Goal: Information Seeking & Learning: Learn about a topic

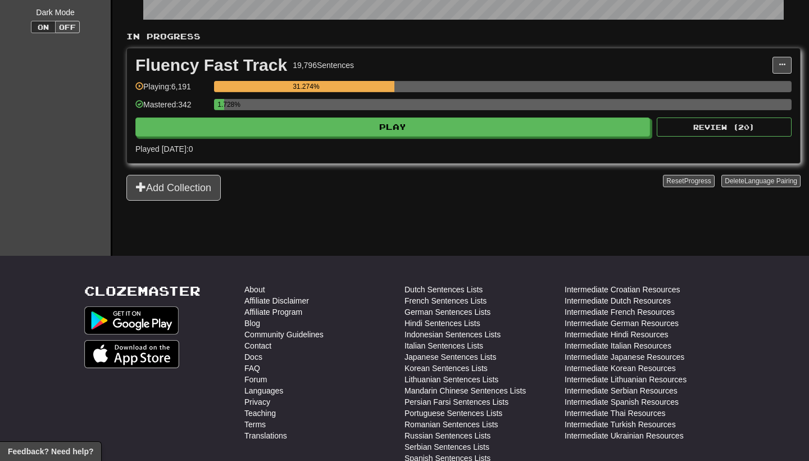
scroll to position [229, 0]
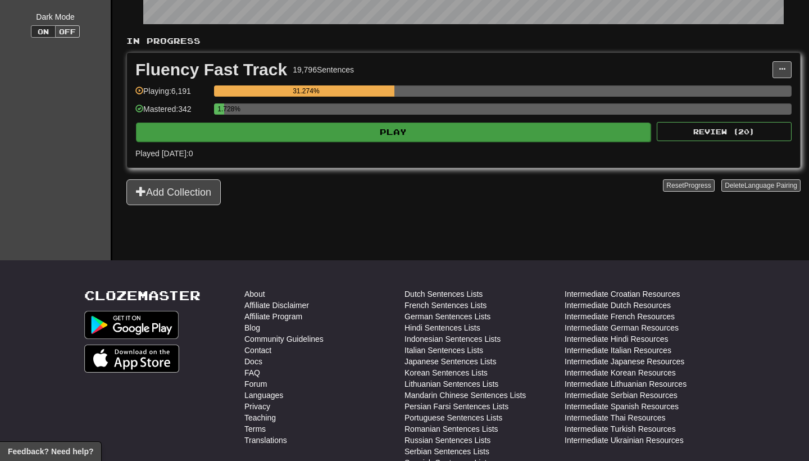
click at [450, 139] on button "Play" at bounding box center [393, 131] width 514 height 19
select select "**"
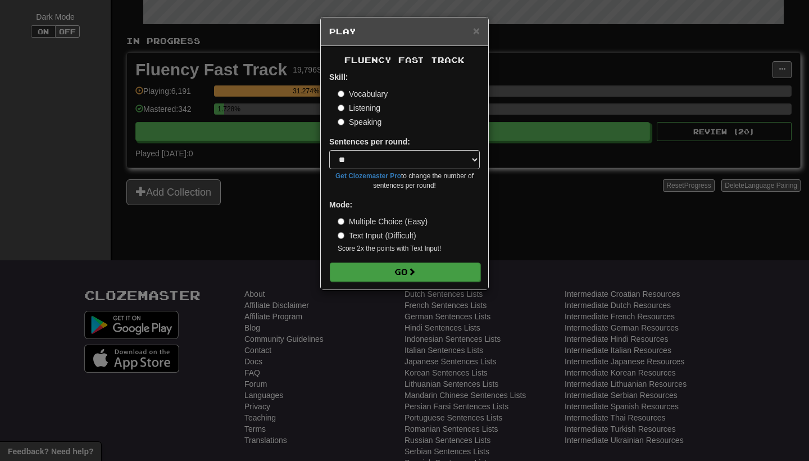
click at [415, 267] on span at bounding box center [412, 271] width 8 height 8
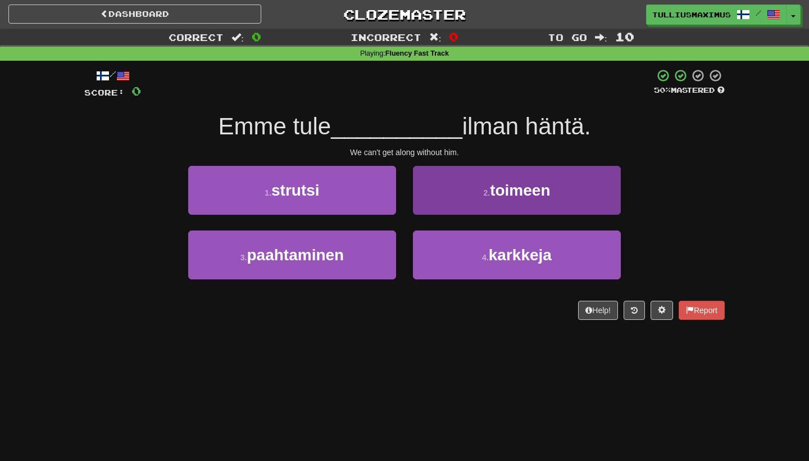
click at [459, 195] on button "2 . toimeen" at bounding box center [517, 190] width 208 height 49
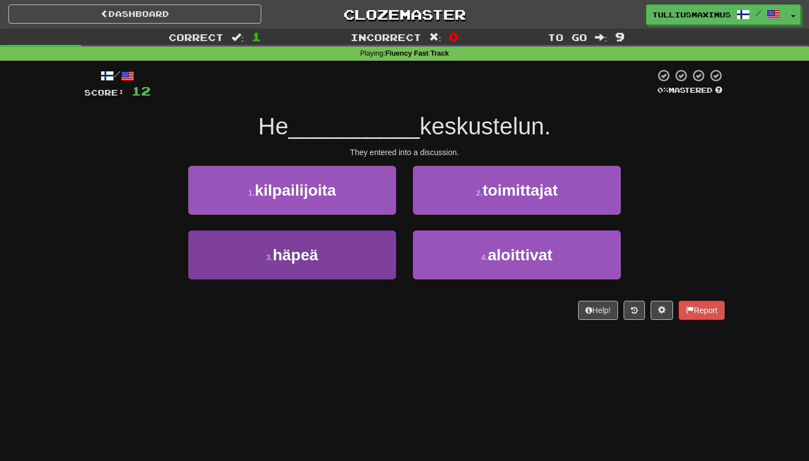
click at [377, 245] on button "3 . häpeä" at bounding box center [292, 254] width 208 height 49
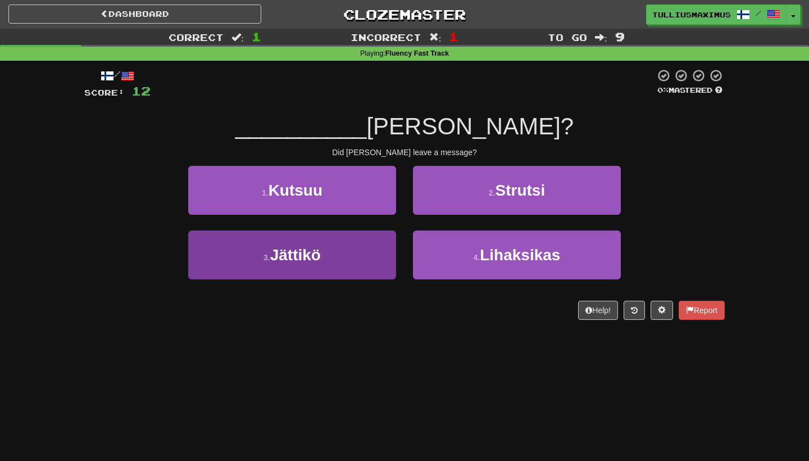
click at [370, 267] on button "3 . Jättikö" at bounding box center [292, 254] width 208 height 49
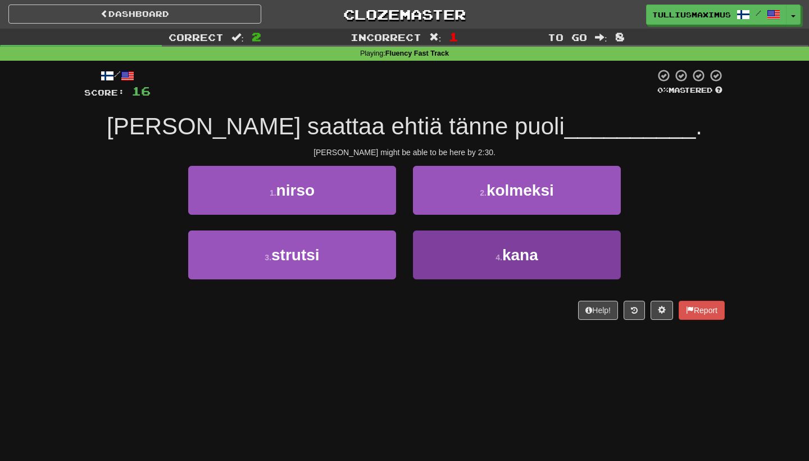
click at [428, 259] on button "4 . kana" at bounding box center [517, 254] width 208 height 49
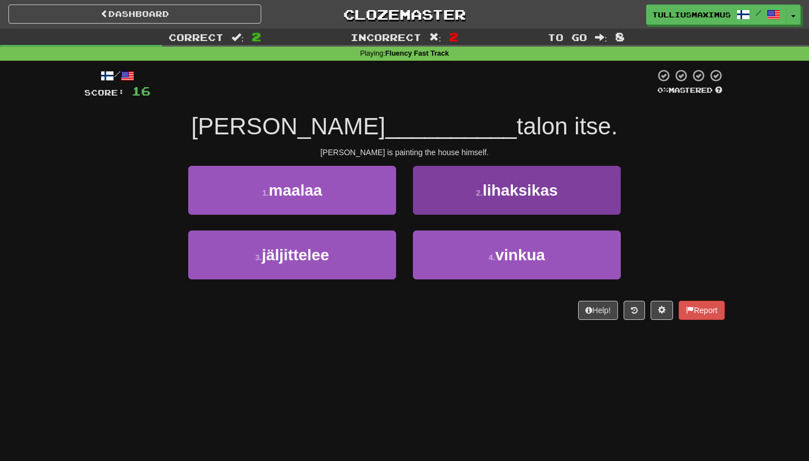
click at [435, 193] on button "2 . lihaksikas" at bounding box center [517, 190] width 208 height 49
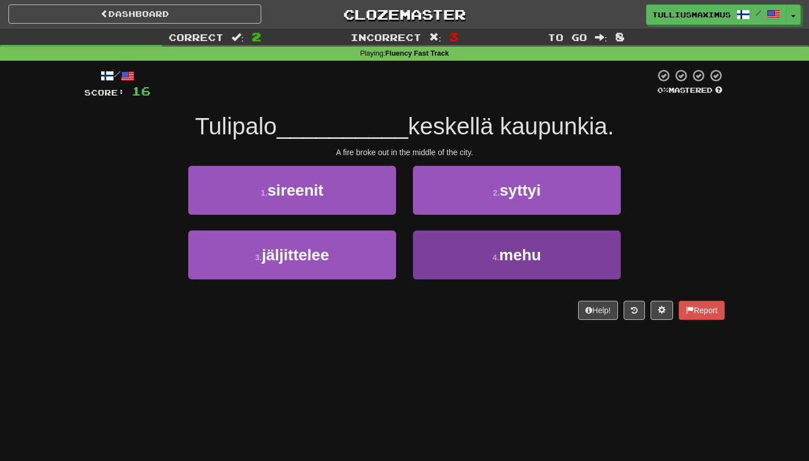
click at [525, 246] on span "mehu" at bounding box center [520, 254] width 42 height 17
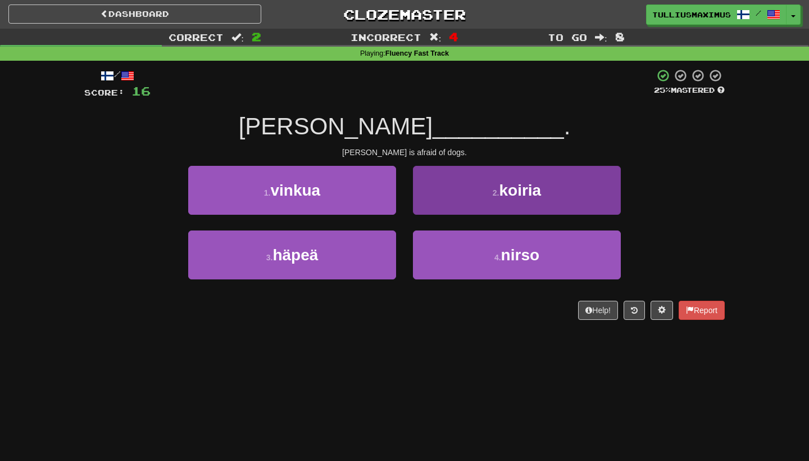
click at [458, 205] on button "2 . koiria" at bounding box center [517, 190] width 208 height 49
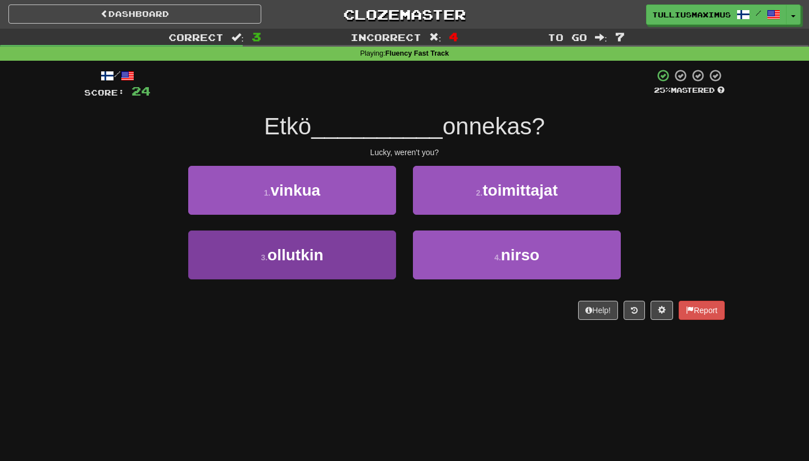
click at [361, 251] on button "3 . ollutkin" at bounding box center [292, 254] width 208 height 49
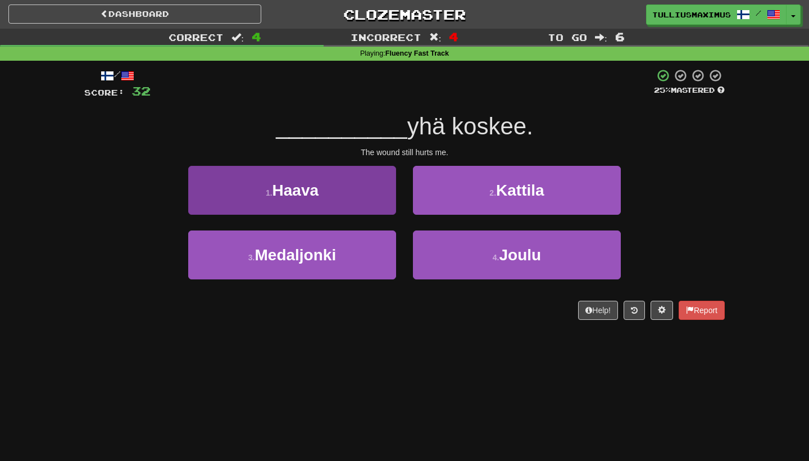
click at [379, 209] on button "1 . Haava" at bounding box center [292, 190] width 208 height 49
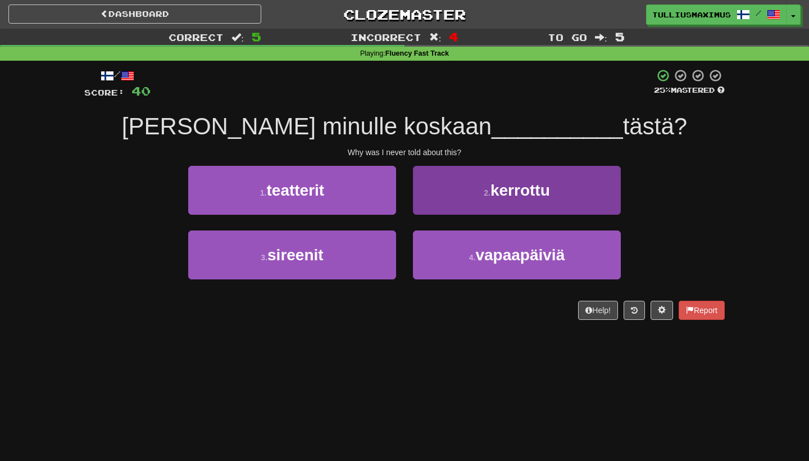
click at [475, 195] on button "2 . kerrottu" at bounding box center [517, 190] width 208 height 49
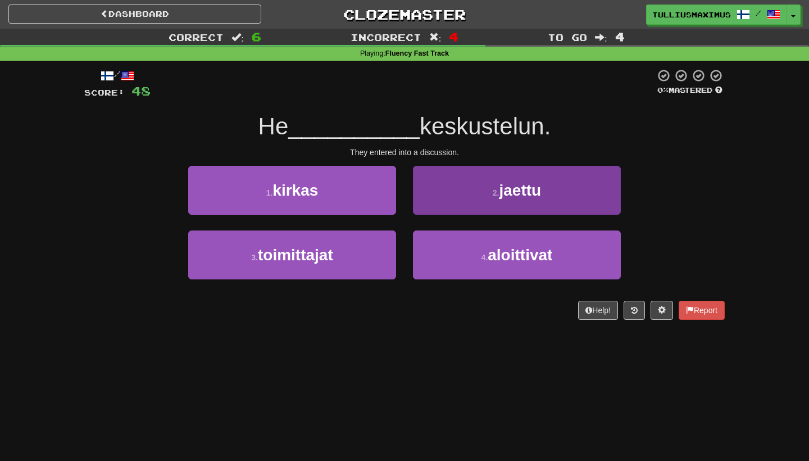
click at [447, 186] on button "2 . jaettu" at bounding box center [517, 190] width 208 height 49
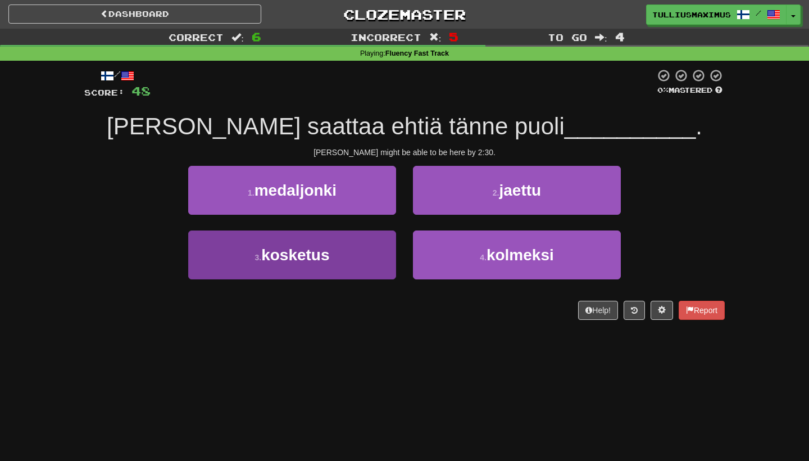
click at [364, 258] on button "3 . kosketus" at bounding box center [292, 254] width 208 height 49
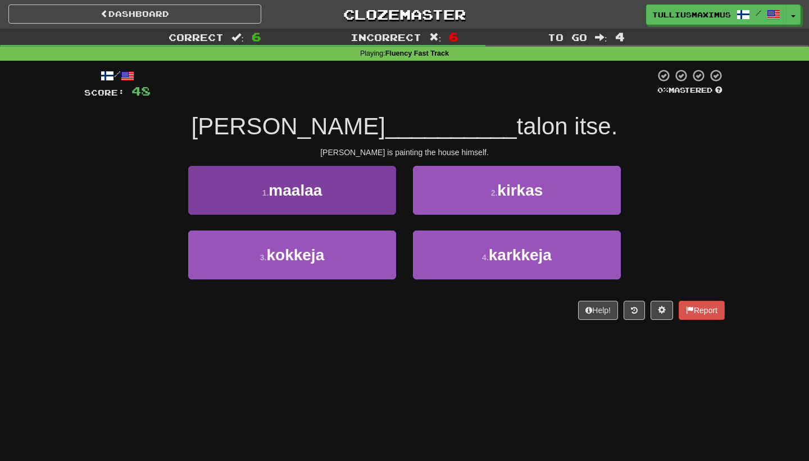
click at [359, 191] on button "1 . maalaa" at bounding box center [292, 190] width 208 height 49
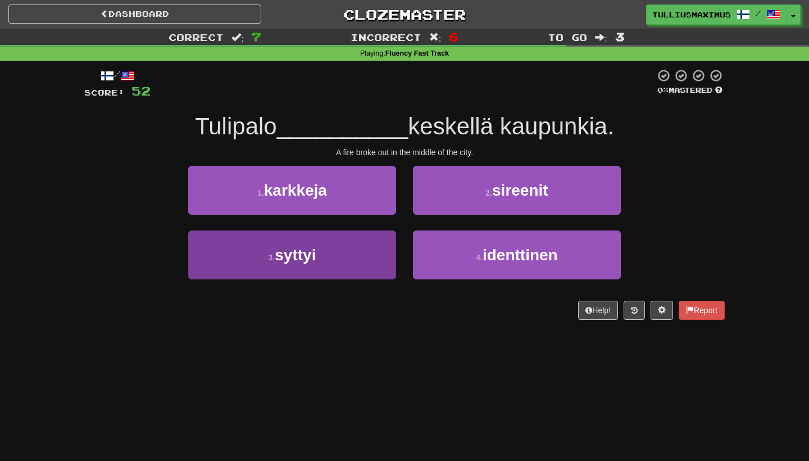
click at [362, 247] on button "3 . syttyi" at bounding box center [292, 254] width 208 height 49
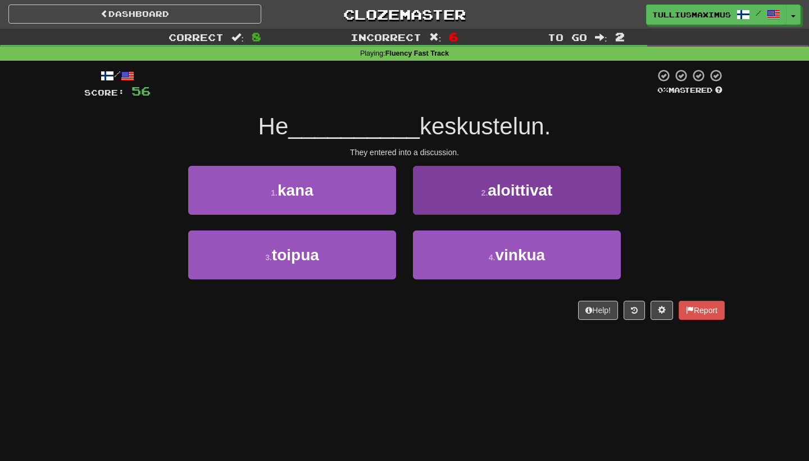
click at [449, 208] on button "2 . aloittivat" at bounding box center [517, 190] width 208 height 49
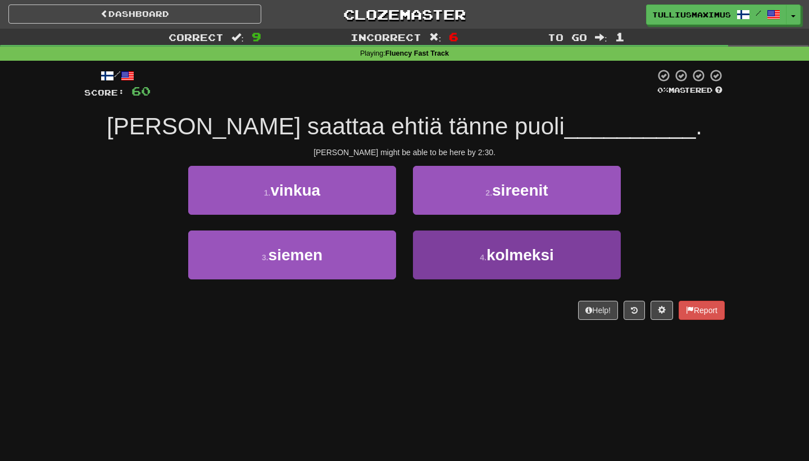
click at [449, 255] on button "4 . kolmeksi" at bounding box center [517, 254] width 208 height 49
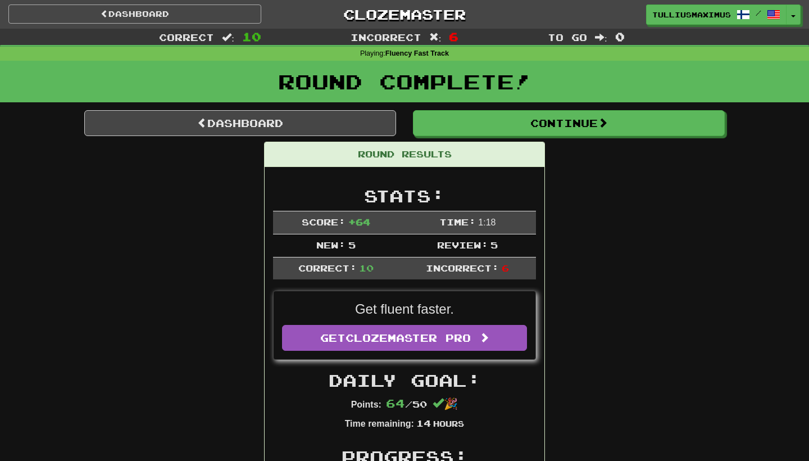
click at [239, 16] on link "Dashboard" at bounding box center [134, 13] width 253 height 19
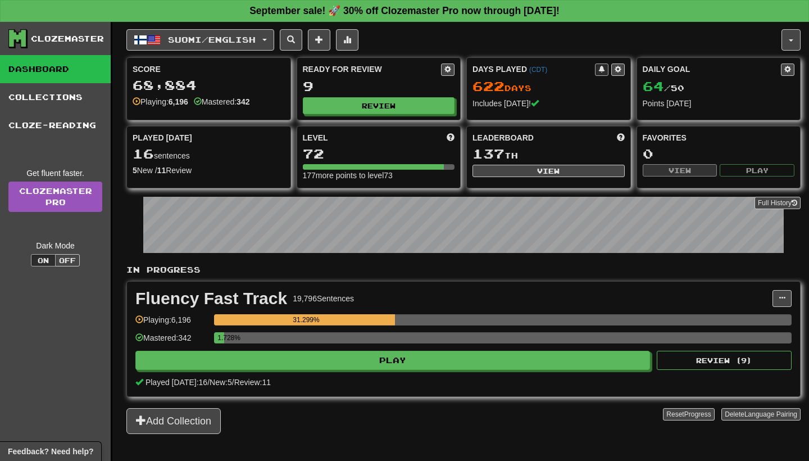
click at [215, 53] on div "Suomi / English Italiano / English Days Played: 385 Review: 120 Daily Goal: 0 /…" at bounding box center [463, 255] width 674 height 467
click at [217, 43] on span "Suomi / English" at bounding box center [212, 40] width 88 height 10
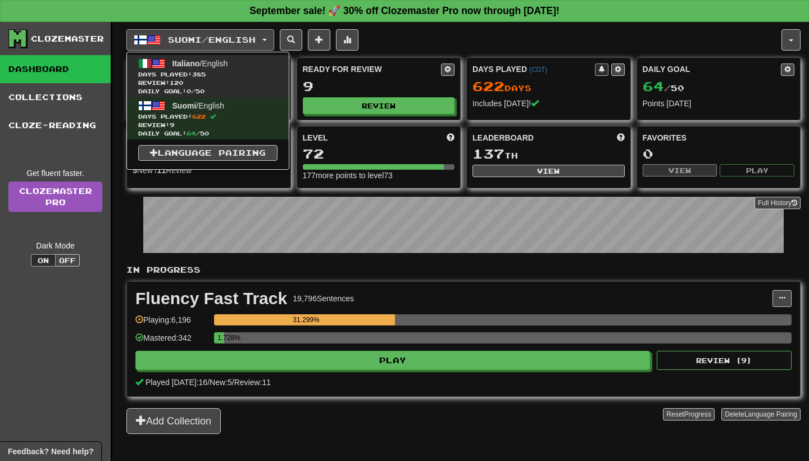
click at [207, 87] on span "Daily Goal: 0 / 50" at bounding box center [207, 91] width 139 height 8
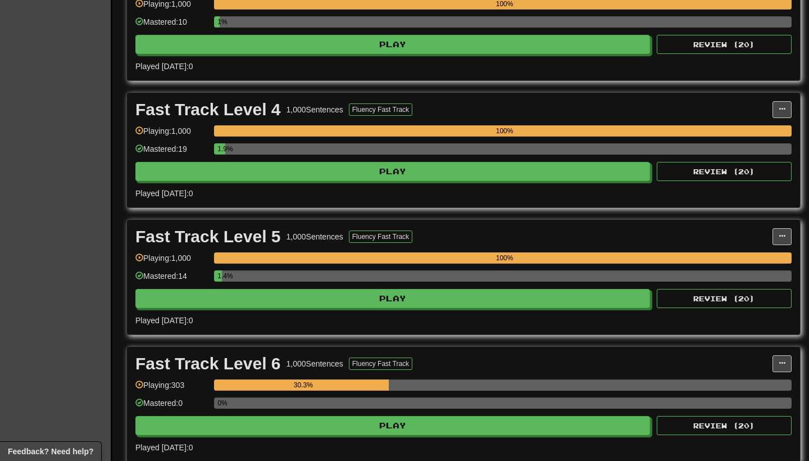
scroll to position [889, 0]
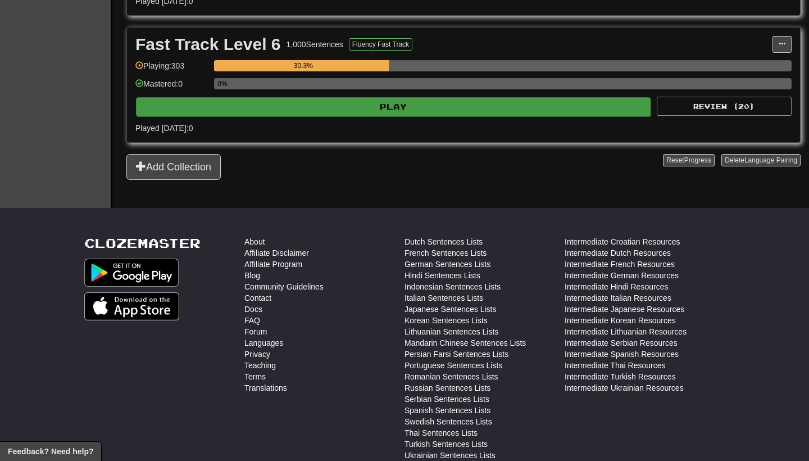
click at [483, 111] on button "Play" at bounding box center [393, 106] width 514 height 19
select select "**"
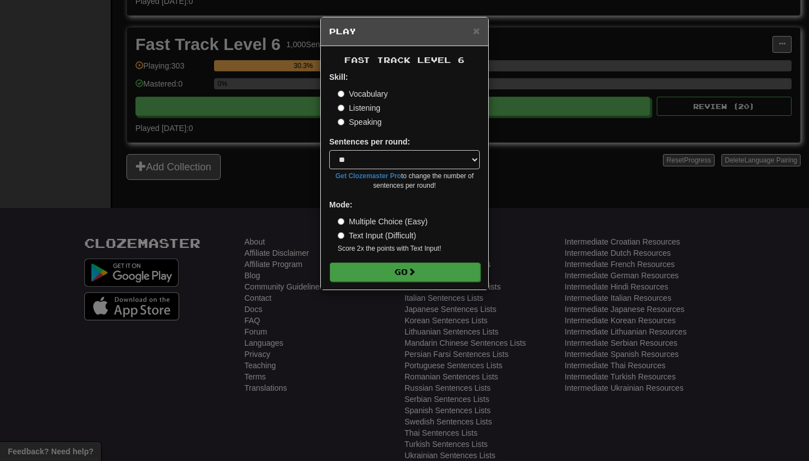
click at [416, 271] on span at bounding box center [412, 271] width 8 height 8
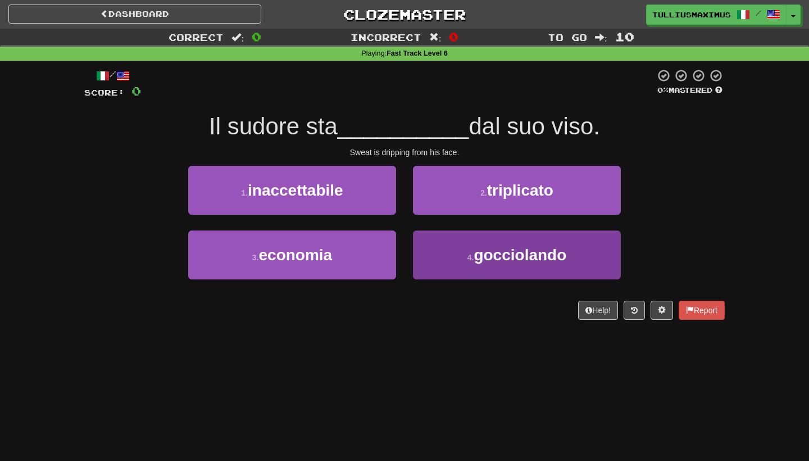
click at [435, 242] on button "4 . [GEOGRAPHIC_DATA]" at bounding box center [517, 254] width 208 height 49
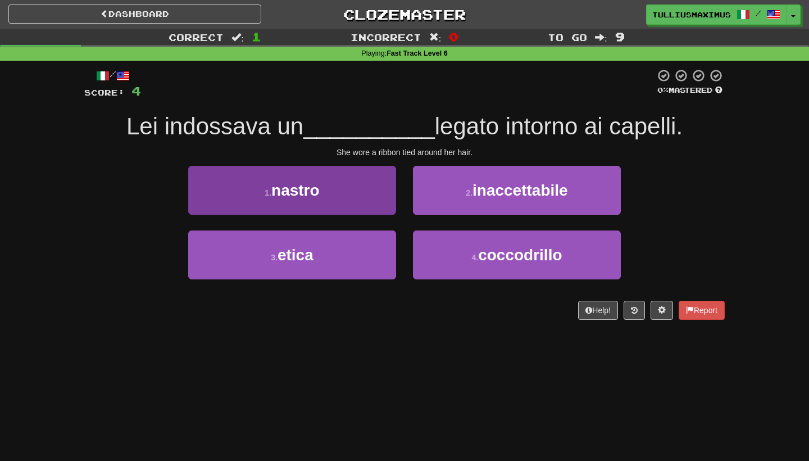
click at [375, 195] on button "1 . nastro" at bounding box center [292, 190] width 208 height 49
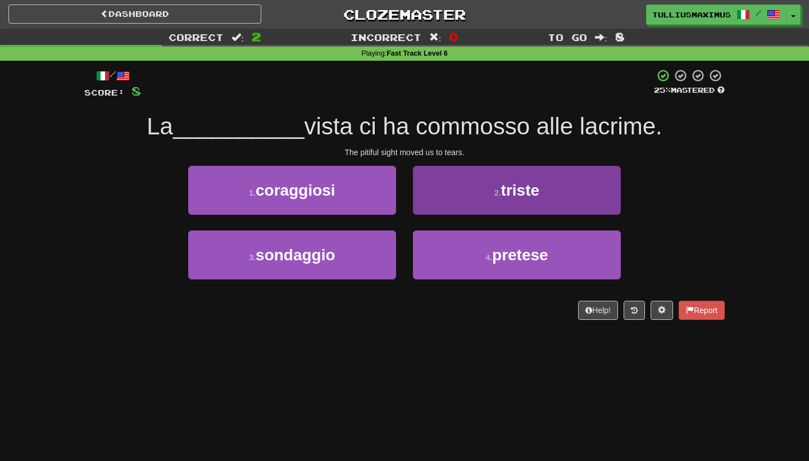
click at [502, 177] on button "2 . triste" at bounding box center [517, 190] width 208 height 49
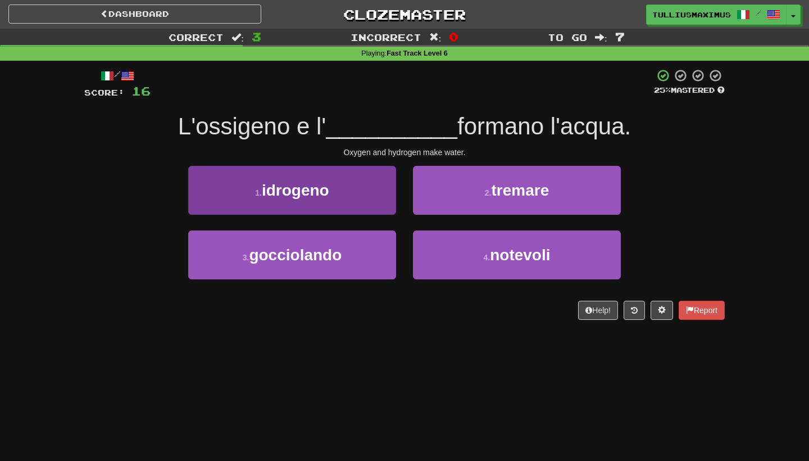
click at [384, 200] on button "1 . idrogeno" at bounding box center [292, 190] width 208 height 49
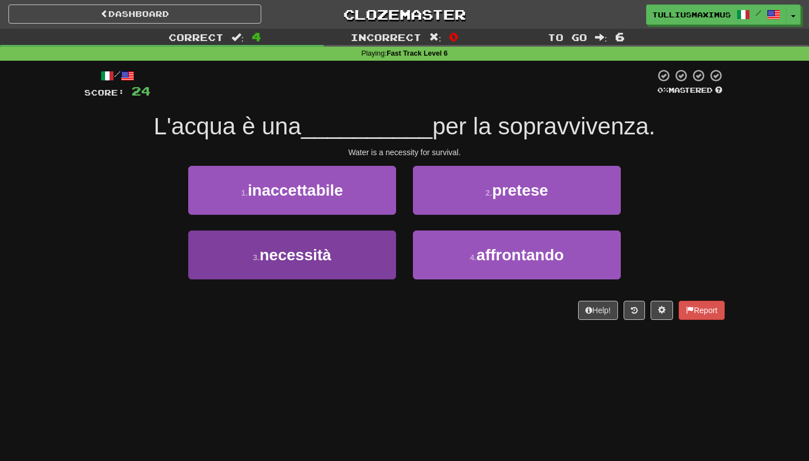
click at [357, 249] on button "3 . necessità" at bounding box center [292, 254] width 208 height 49
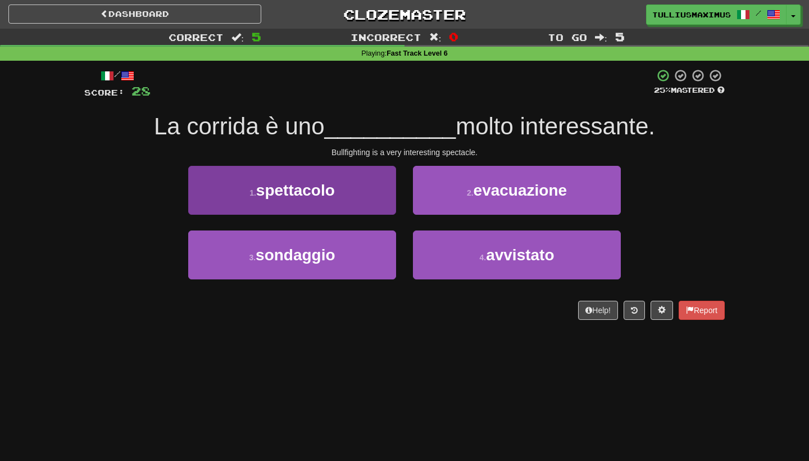
click at [368, 190] on button "1 . spettacolo" at bounding box center [292, 190] width 208 height 49
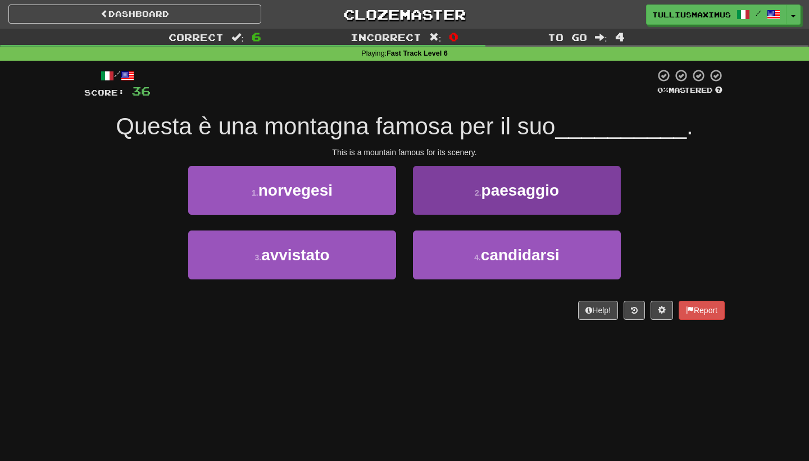
click at [472, 175] on button "2 . paesaggio" at bounding box center [517, 190] width 208 height 49
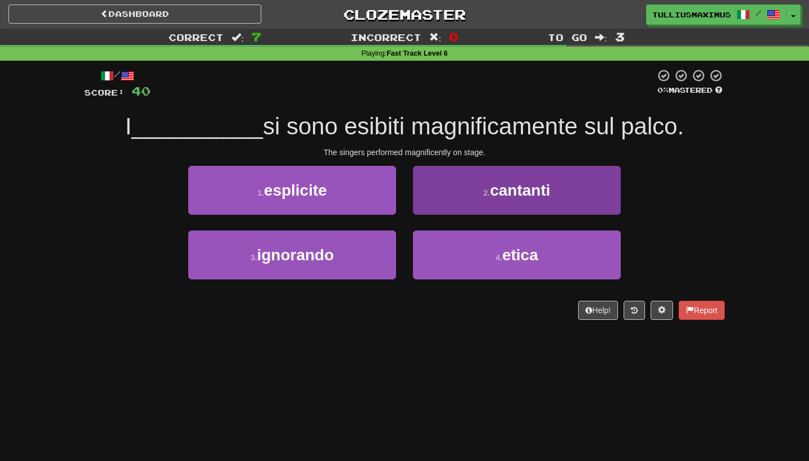
click at [462, 197] on button "2 . cantanti" at bounding box center [517, 190] width 208 height 49
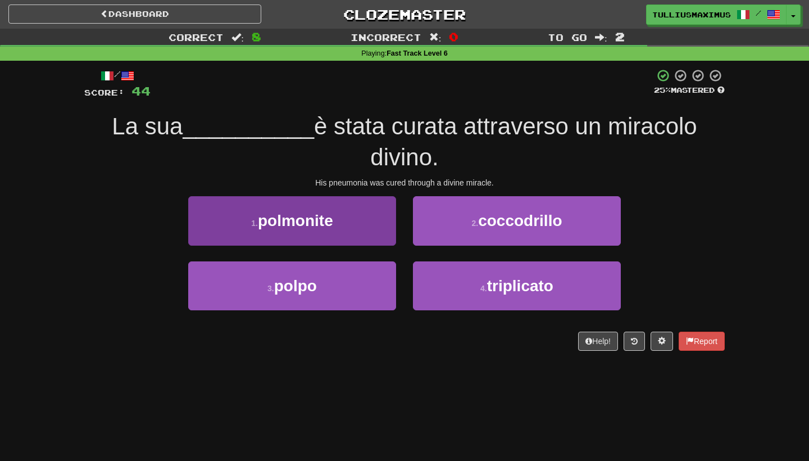
click at [353, 231] on button "1 . polmonite" at bounding box center [292, 220] width 208 height 49
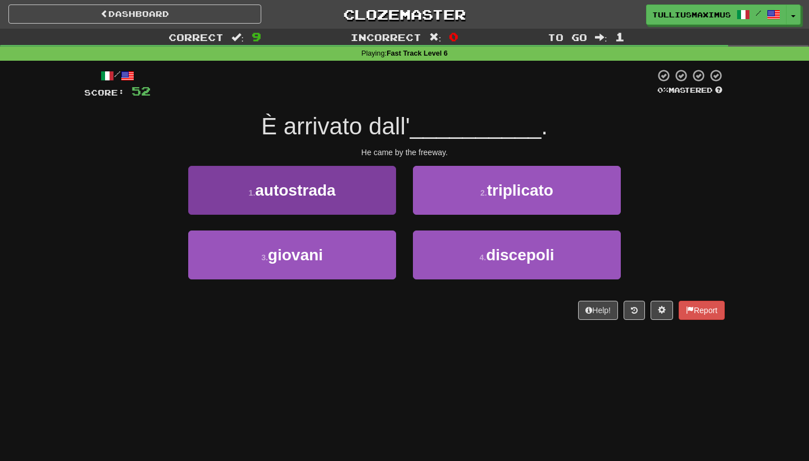
click at [387, 193] on button "1 . autostrada" at bounding box center [292, 190] width 208 height 49
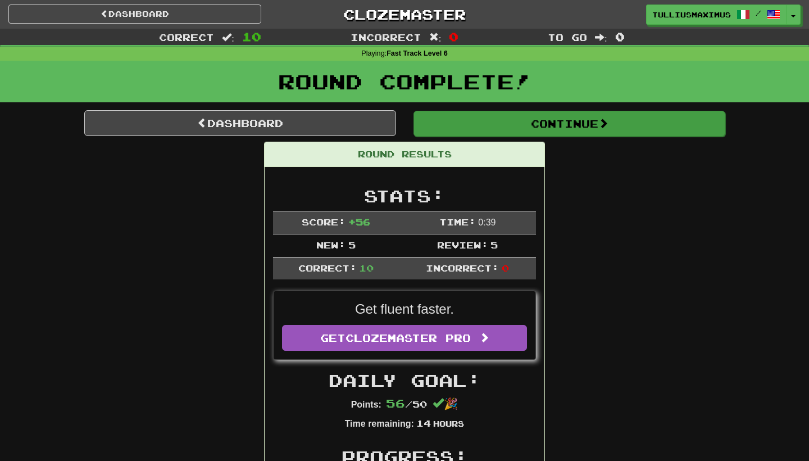
click at [443, 124] on button "Continue" at bounding box center [569, 124] width 312 height 26
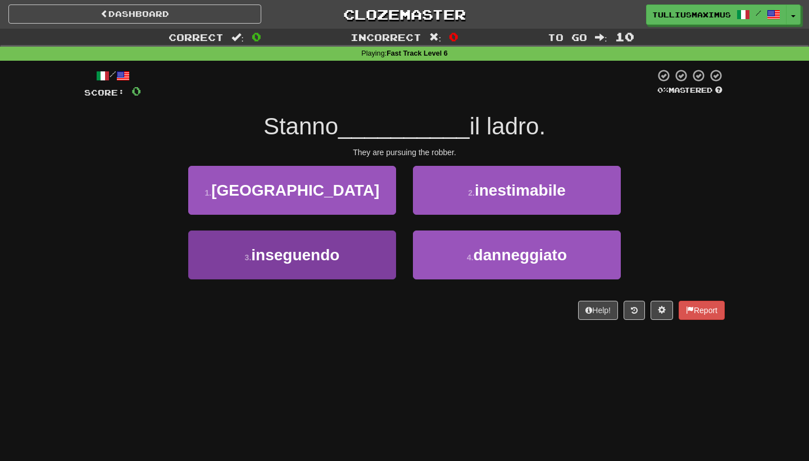
click at [391, 263] on button "3 . inseguendo" at bounding box center [292, 254] width 208 height 49
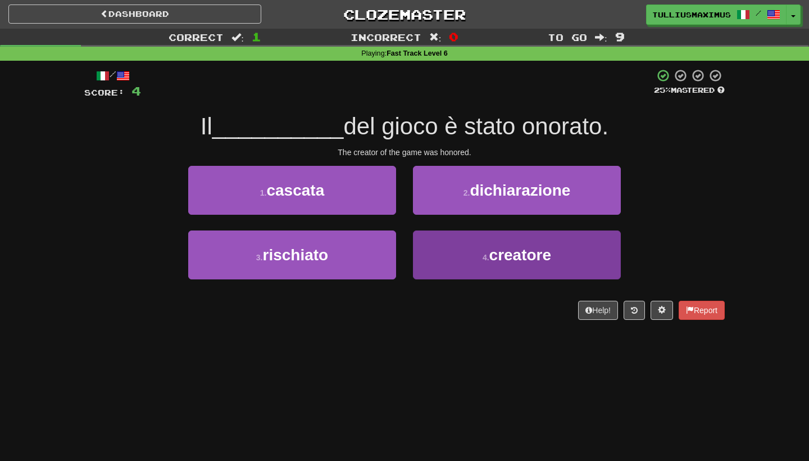
click at [440, 240] on button "4 . creatore" at bounding box center [517, 254] width 208 height 49
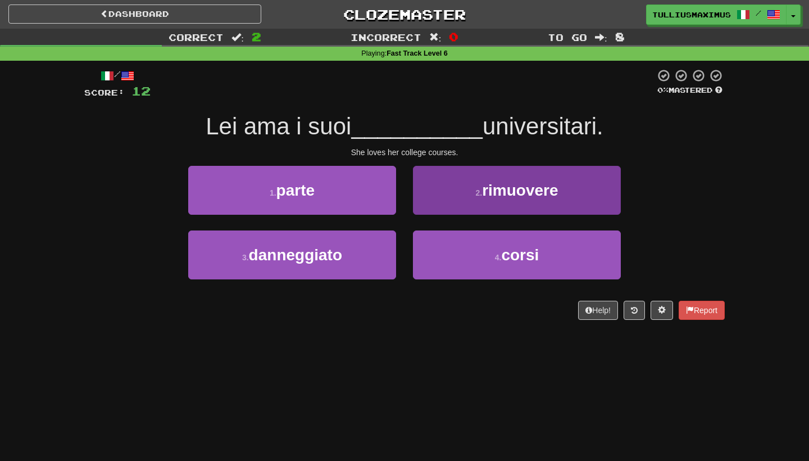
click at [447, 256] on button "4 . corsi" at bounding box center [517, 254] width 208 height 49
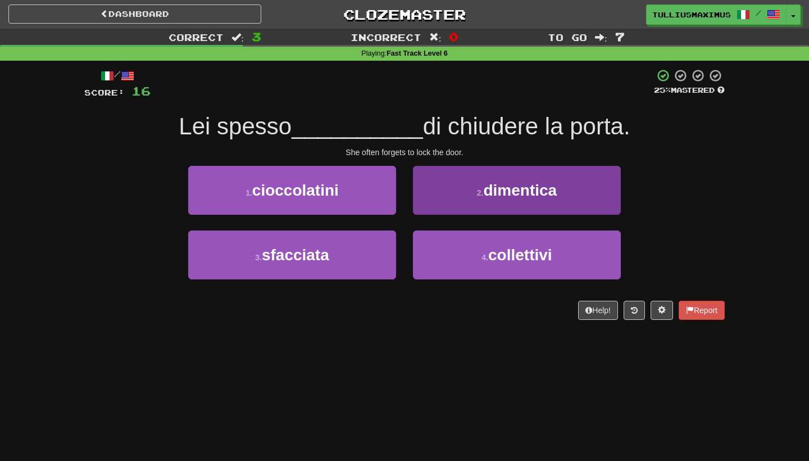
click at [414, 180] on button "2 . dimentica" at bounding box center [517, 190] width 208 height 49
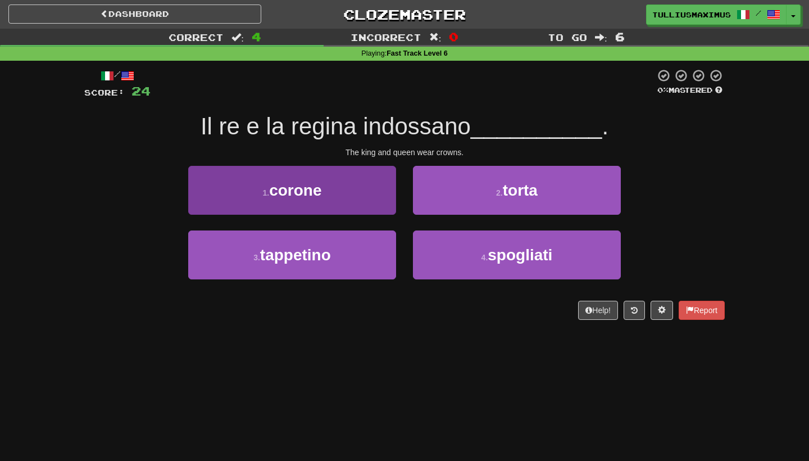
click at [357, 193] on button "1 . corone" at bounding box center [292, 190] width 208 height 49
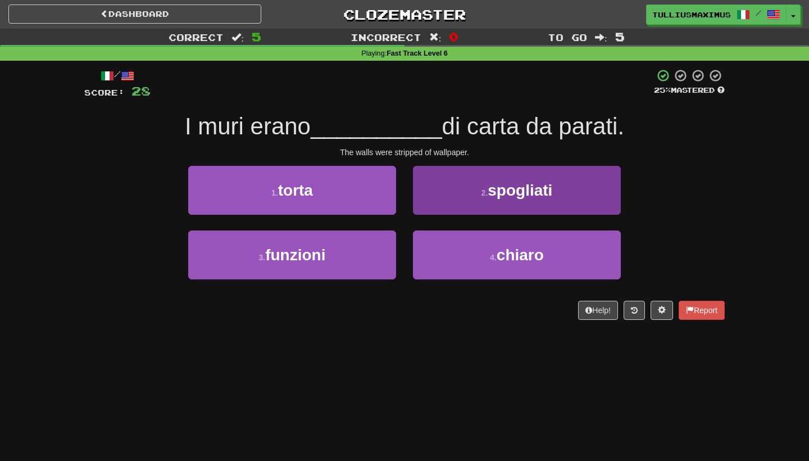
click at [448, 189] on button "2 . spogliati" at bounding box center [517, 190] width 208 height 49
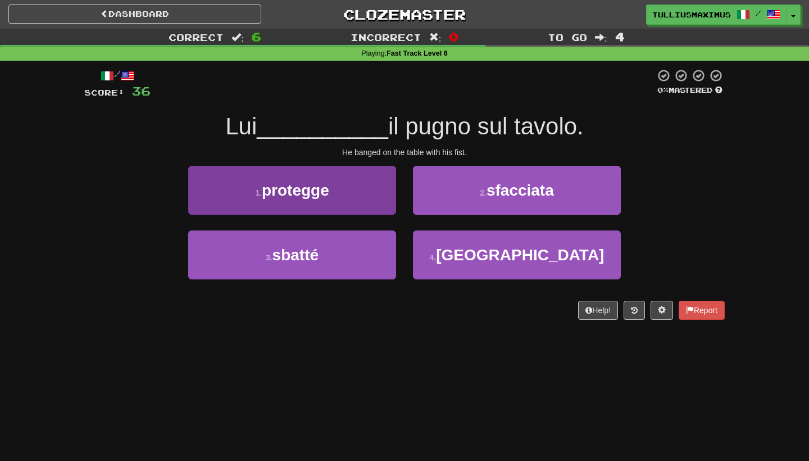
click at [365, 245] on button "3 . sbatté" at bounding box center [292, 254] width 208 height 49
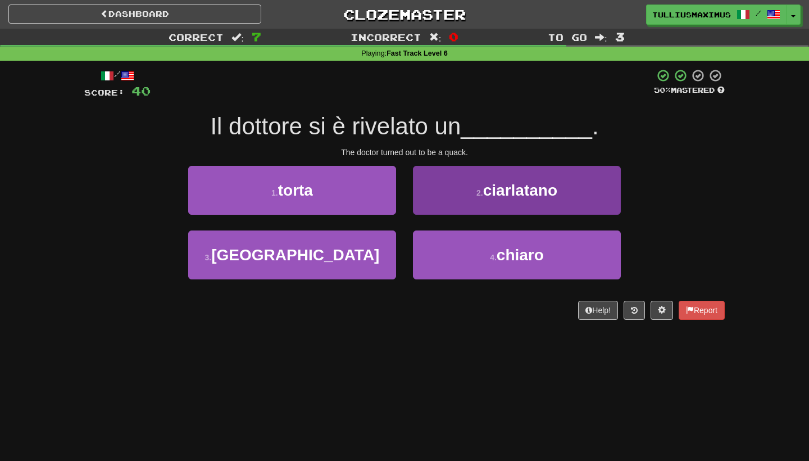
click at [453, 193] on button "2 . ciarlatano" at bounding box center [517, 190] width 208 height 49
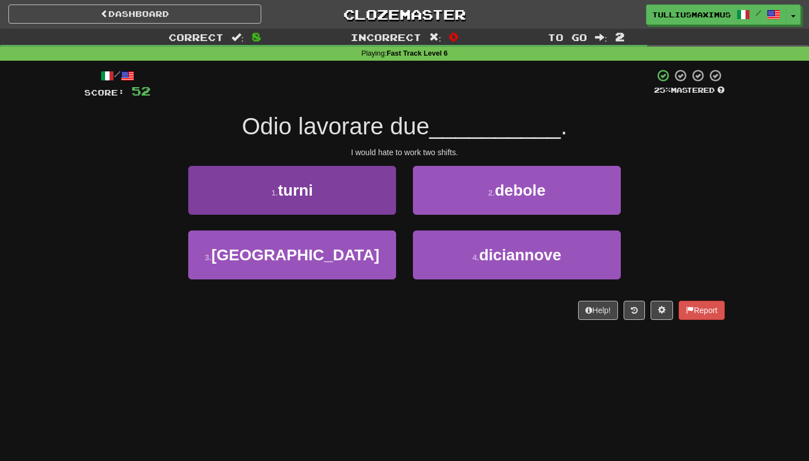
click at [380, 190] on button "1 . turni" at bounding box center [292, 190] width 208 height 49
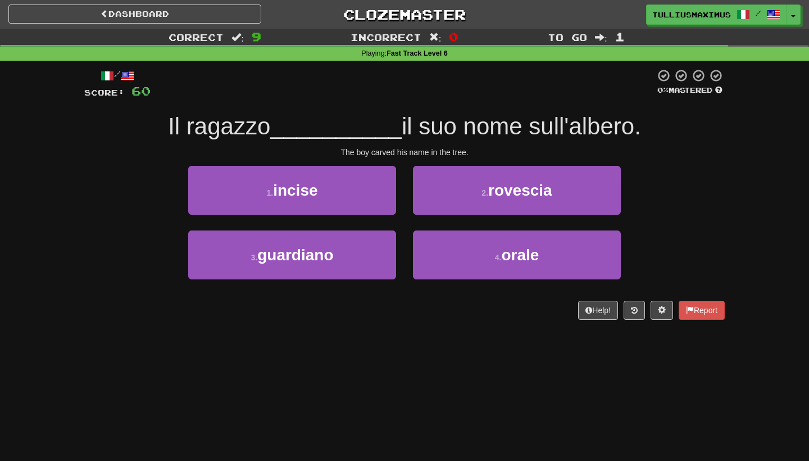
click at [380, 190] on button "1 . incise" at bounding box center [292, 190] width 208 height 49
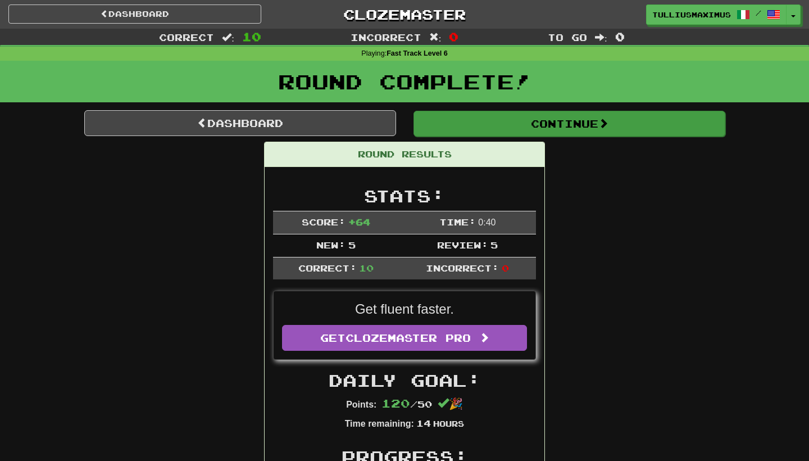
click at [475, 116] on button "Continue" at bounding box center [569, 124] width 312 height 26
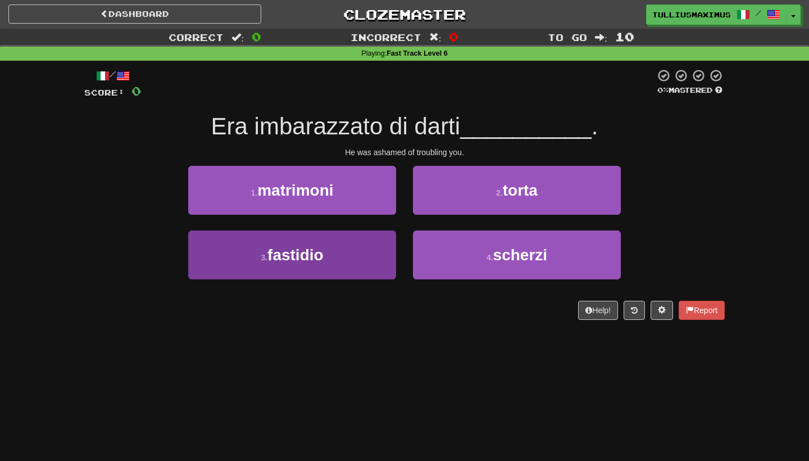
click at [359, 236] on button "3 . fastidio" at bounding box center [292, 254] width 208 height 49
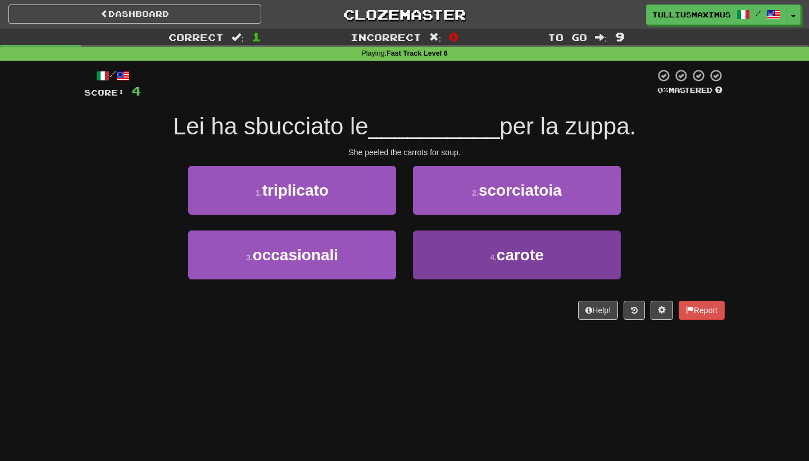
click at [443, 240] on button "4 . carote" at bounding box center [517, 254] width 208 height 49
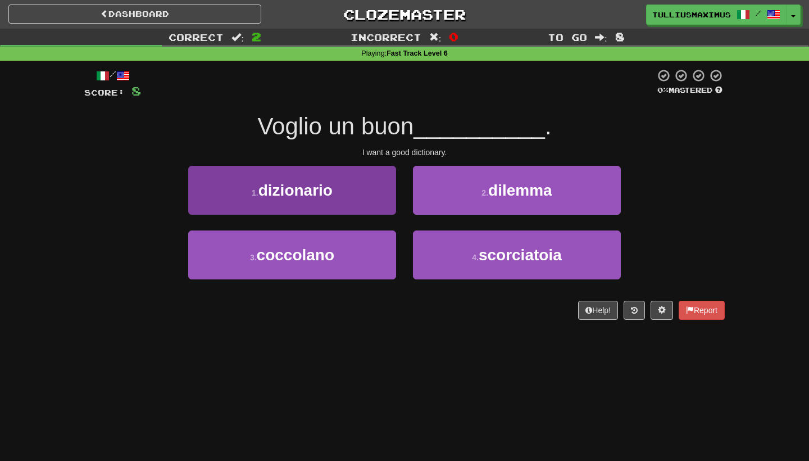
click at [373, 190] on button "1 . dizionario" at bounding box center [292, 190] width 208 height 49
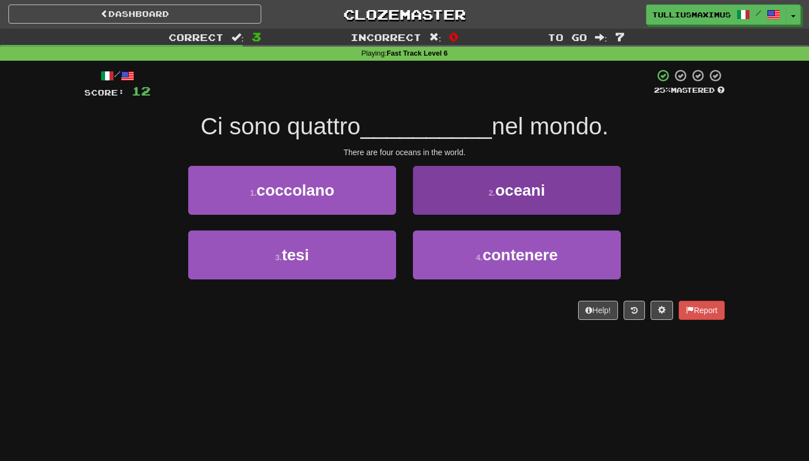
click at [423, 203] on button "2 . oceani" at bounding box center [517, 190] width 208 height 49
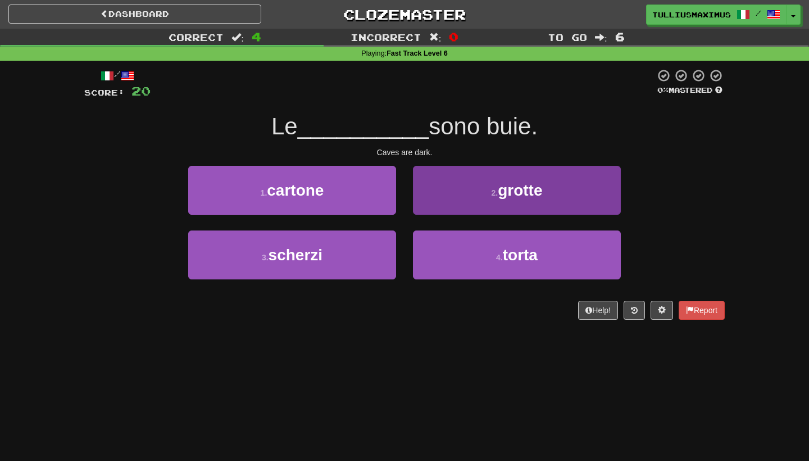
click at [425, 194] on button "2 . grotte" at bounding box center [517, 190] width 208 height 49
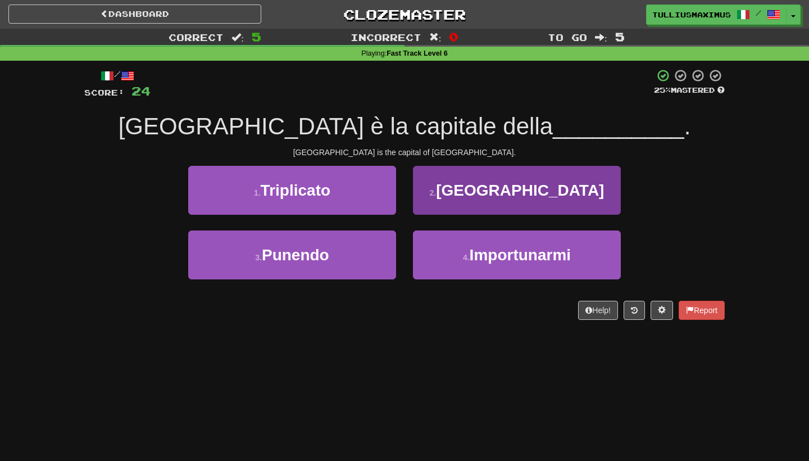
click at [453, 181] on button "2 . Danimarca" at bounding box center [517, 190] width 208 height 49
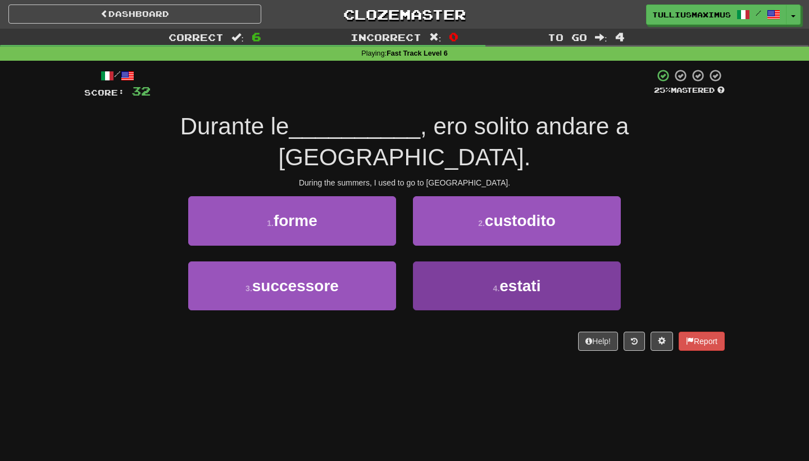
click at [464, 262] on button "4 . estati" at bounding box center [517, 285] width 208 height 49
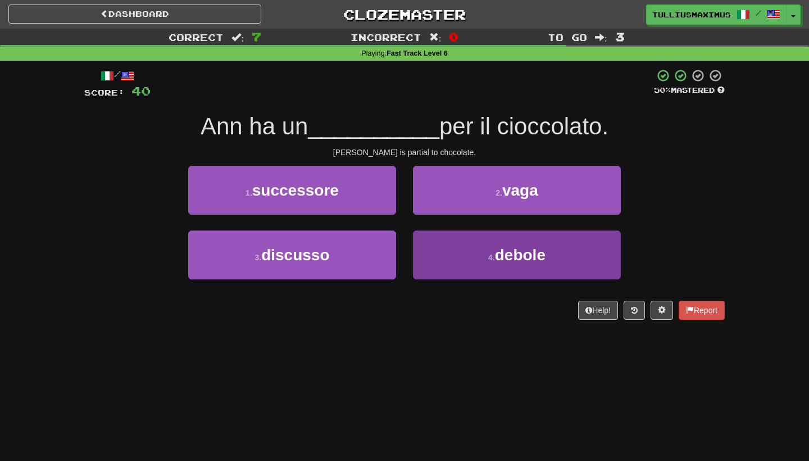
click at [473, 235] on button "4 . debole" at bounding box center [517, 254] width 208 height 49
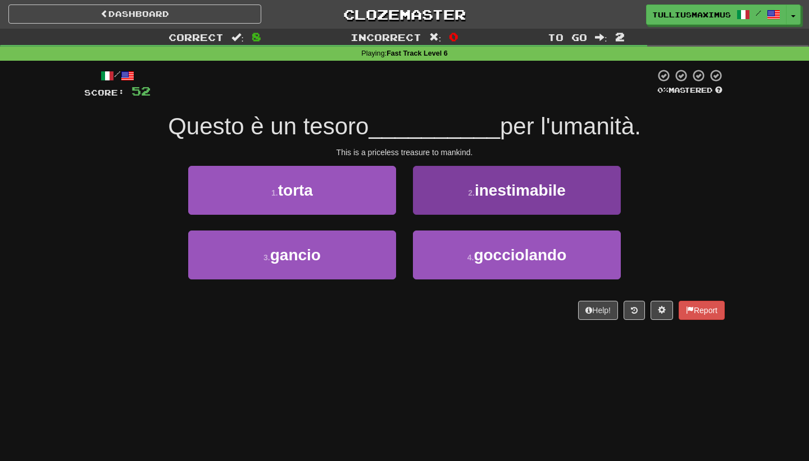
click at [460, 197] on button "2 . inestimabile" at bounding box center [517, 190] width 208 height 49
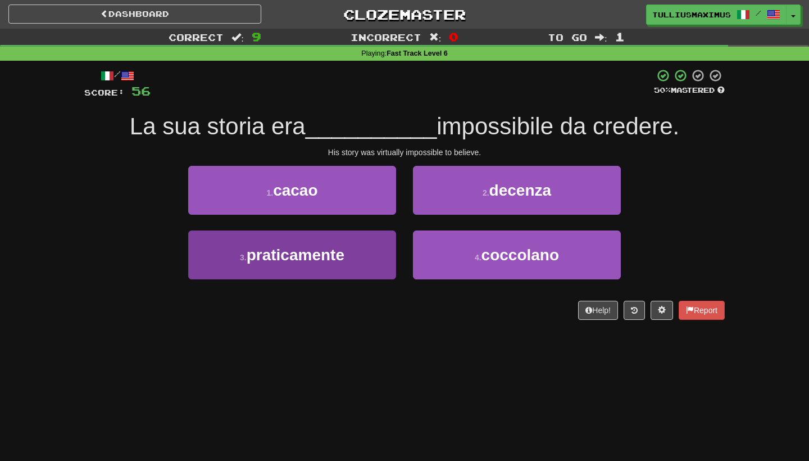
click at [376, 257] on button "3 . praticamente" at bounding box center [292, 254] width 208 height 49
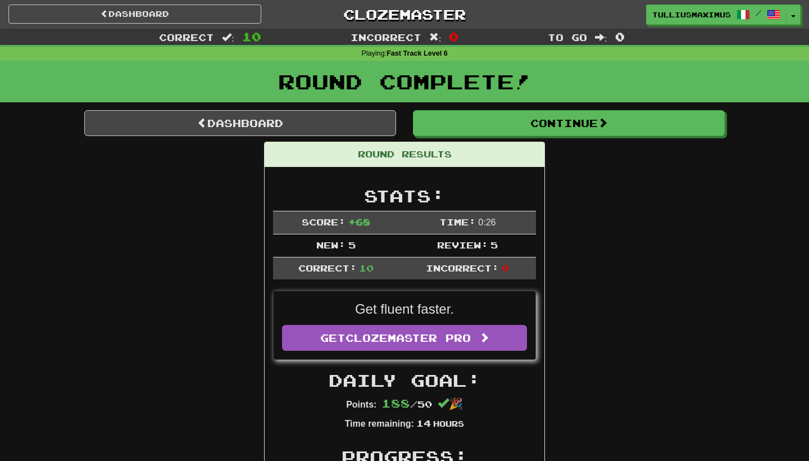
click at [465, 129] on button "Continue" at bounding box center [569, 123] width 312 height 26
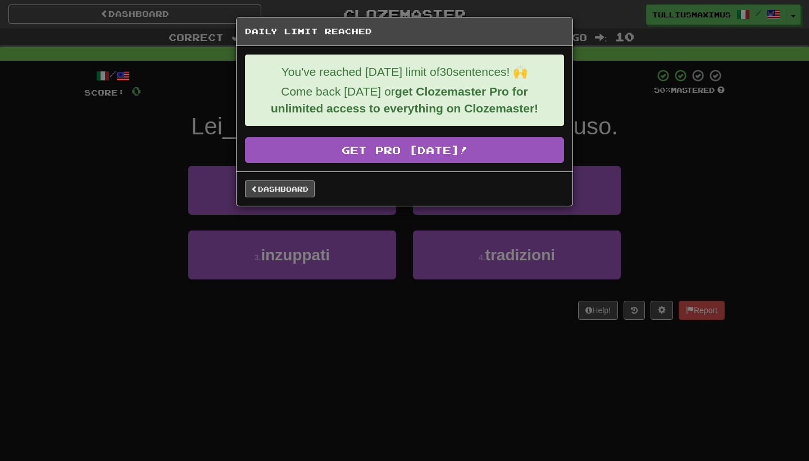
click at [302, 193] on link "Dashboard" at bounding box center [280, 188] width 70 height 17
